Goal: Find specific page/section: Find specific page/section

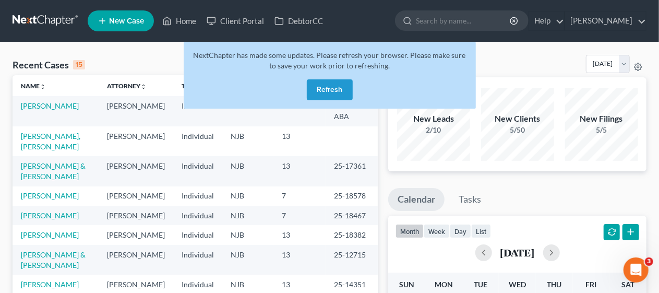
click at [319, 91] on button "Refresh" at bounding box center [330, 89] width 46 height 21
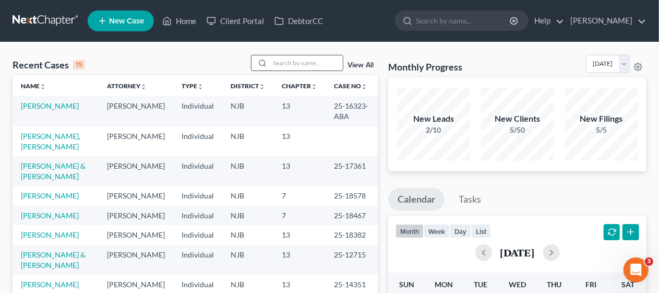
click at [275, 64] on input "search" at bounding box center [306, 62] width 73 height 15
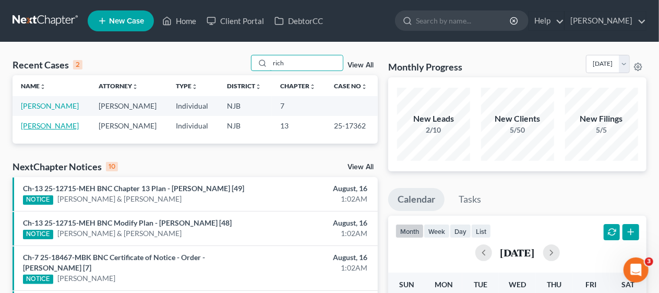
type input "rich"
click at [50, 124] on link "Richards, Ann" at bounding box center [50, 125] width 58 height 9
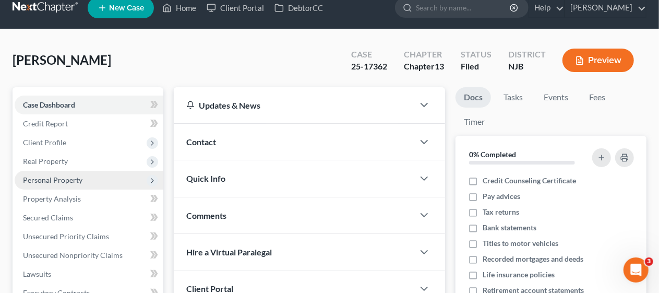
scroll to position [104, 0]
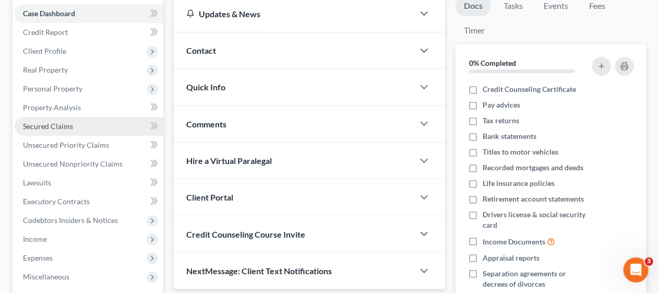
click at [80, 124] on link "Secured Claims" at bounding box center [89, 126] width 149 height 19
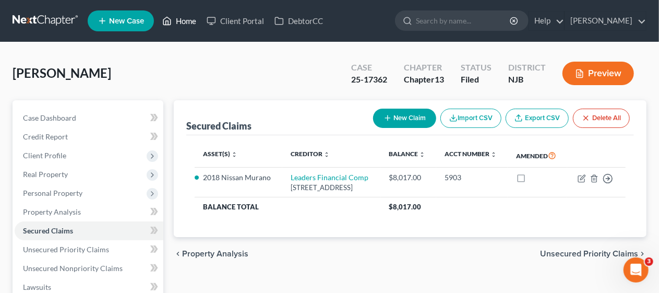
click at [187, 19] on link "Home" at bounding box center [179, 20] width 44 height 19
